Goal: Information Seeking & Learning: Learn about a topic

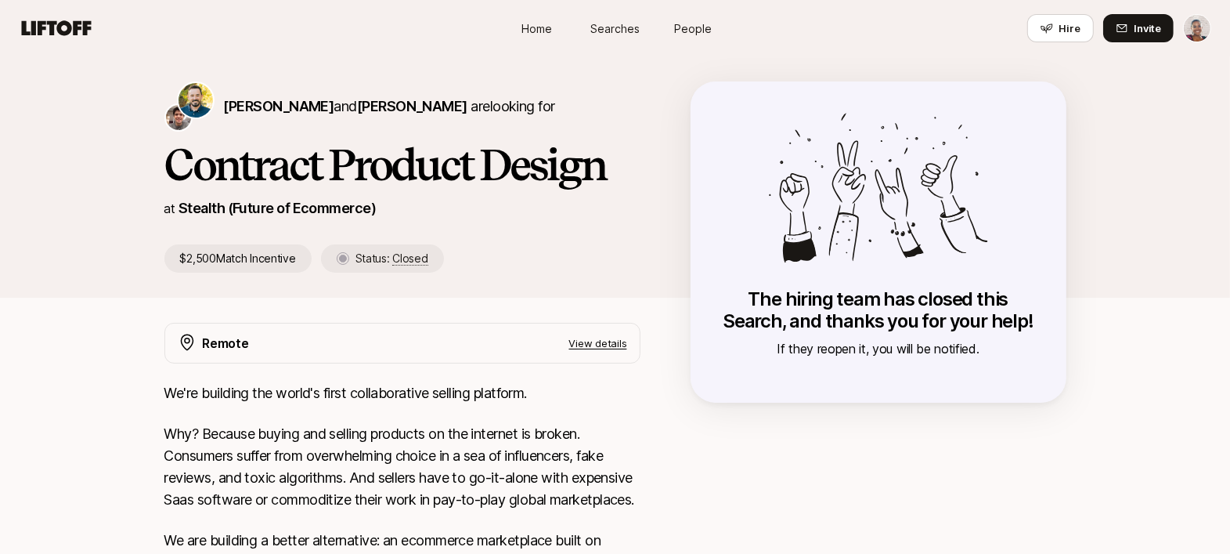
click at [536, 89] on div "Chris Mueller and James Kylstra are looking for" at bounding box center [402, 106] width 476 height 50
drag, startPoint x: 523, startPoint y: 106, endPoint x: 225, endPoint y: 104, distance: 297.5
click at [225, 104] on div "Chris Mueller and James Kylstra are looking for" at bounding box center [402, 106] width 476 height 50
click at [272, 66] on div "Chris Mueller and James Kylstra are looking for Contract Product Design at Stea…" at bounding box center [615, 176] width 1230 height 241
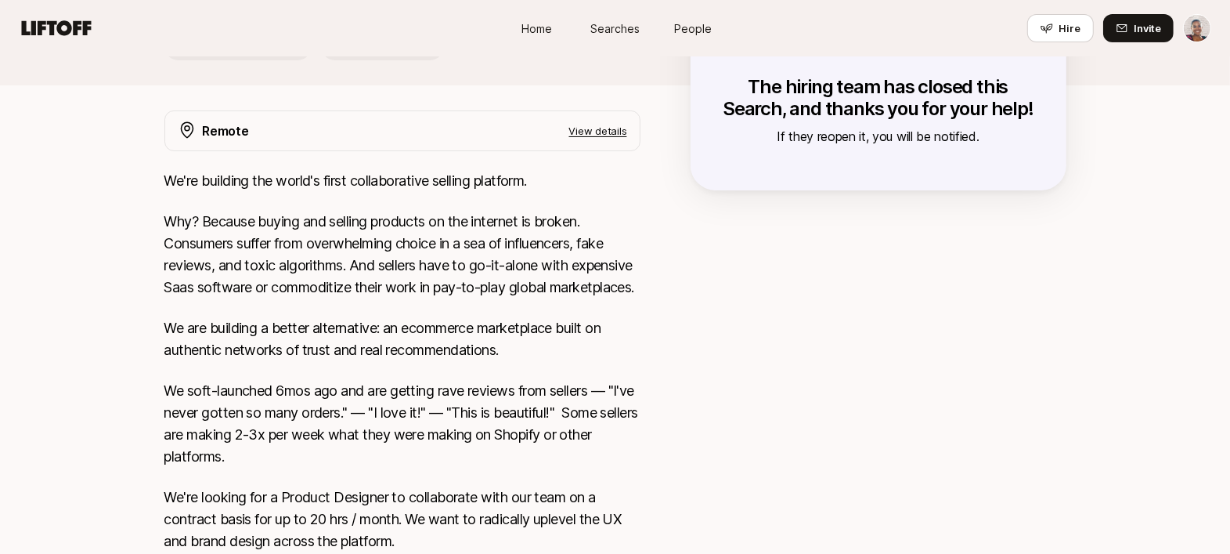
scroll to position [202, 0]
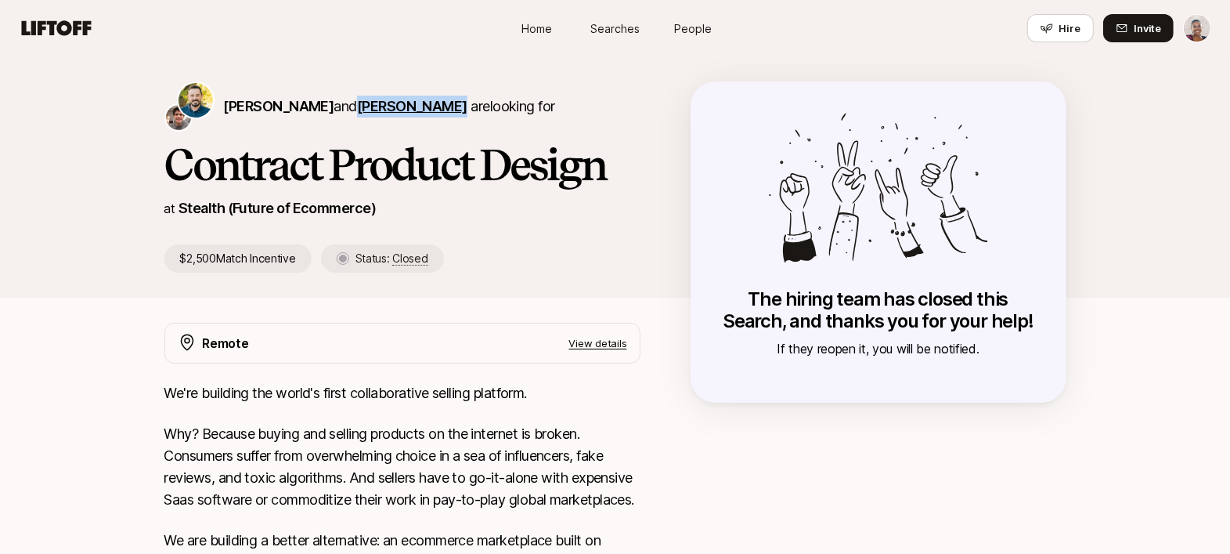
drag, startPoint x: 430, startPoint y: 106, endPoint x: 343, endPoint y: 109, distance: 86.9
click at [343, 109] on p "Chris Mueller and James Kylstra are looking for" at bounding box center [389, 107] width 331 height 22
copy span "James Kylstra"
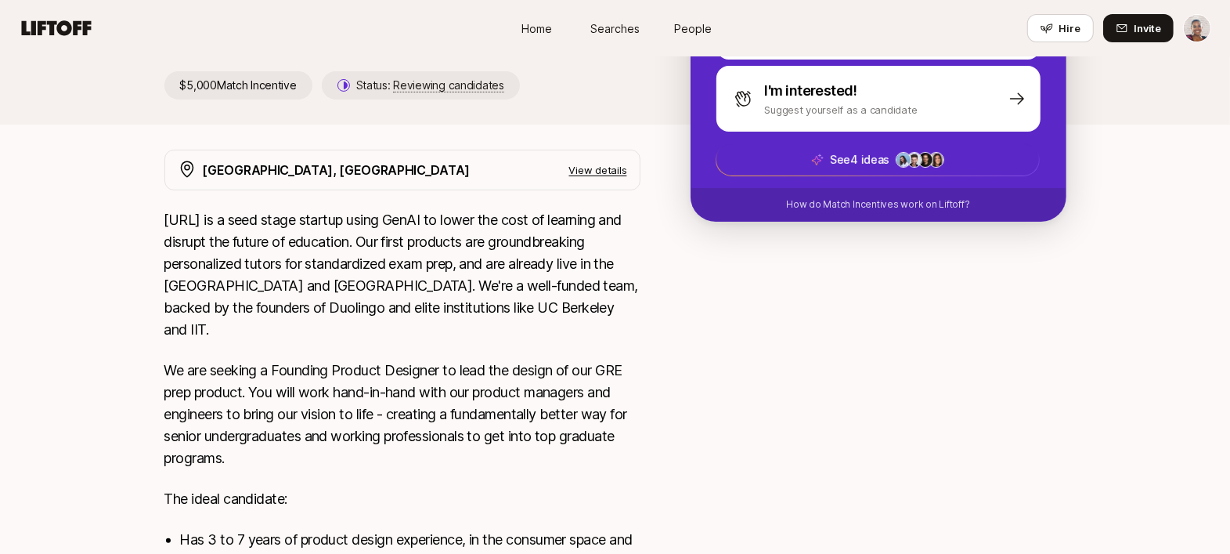
scroll to position [214, 0]
